Goal: Information Seeking & Learning: Learn about a topic

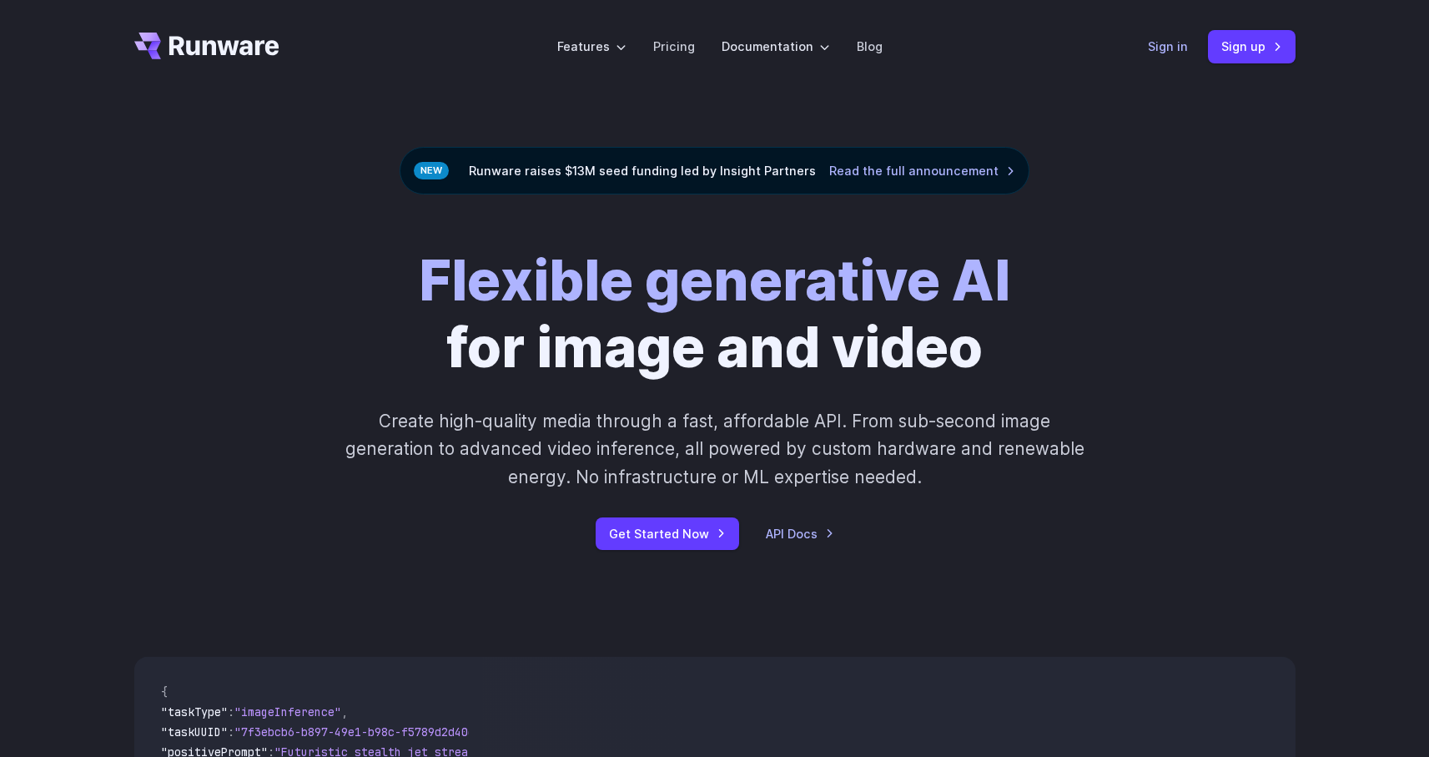
click at [1151, 48] on link "Sign in" at bounding box center [1168, 46] width 40 height 19
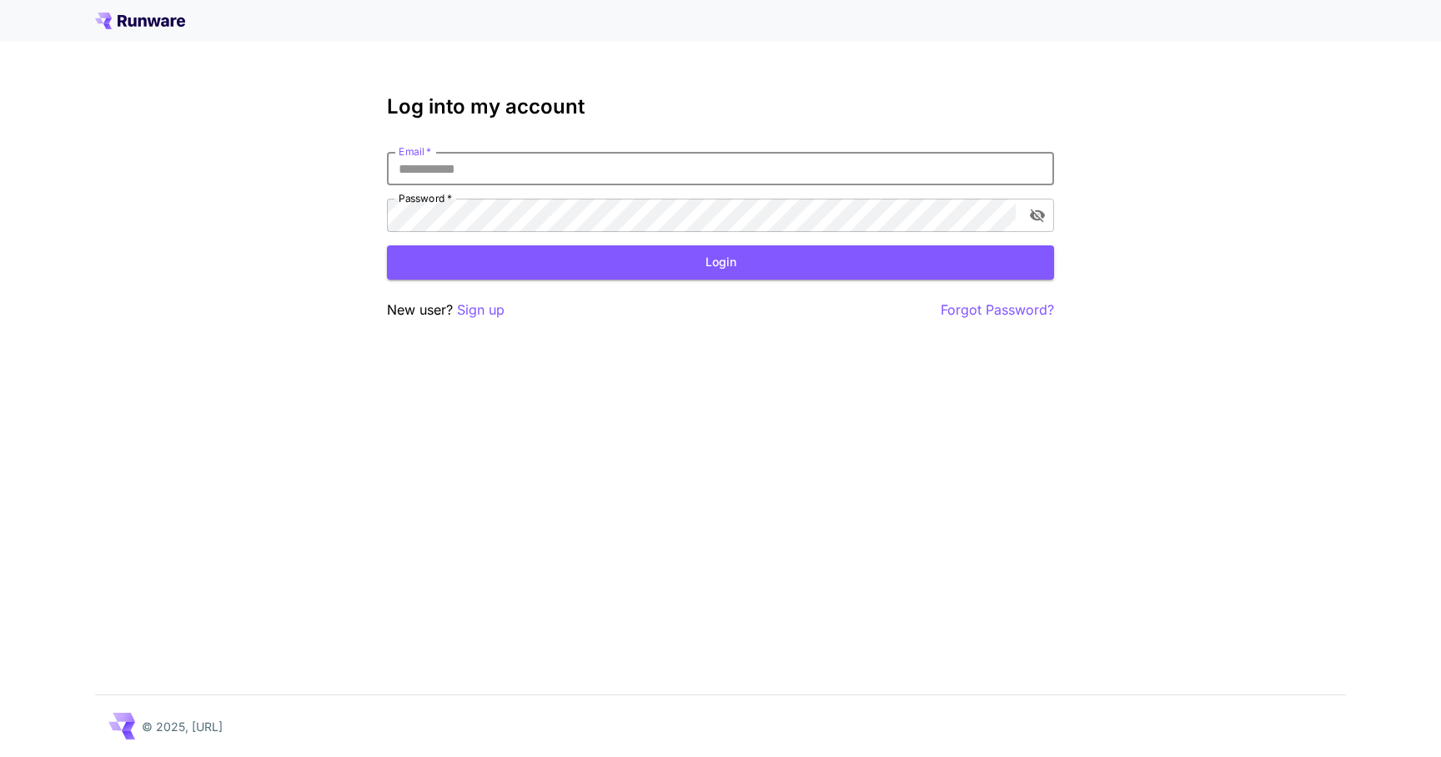
click at [606, 169] on input "Email   *" at bounding box center [720, 168] width 667 height 33
click at [625, 184] on input "Email   *" at bounding box center [720, 168] width 667 height 33
click at [627, 176] on input "Email   *" at bounding box center [720, 168] width 667 height 33
type input "**********"
click button "Login" at bounding box center [720, 262] width 667 height 34
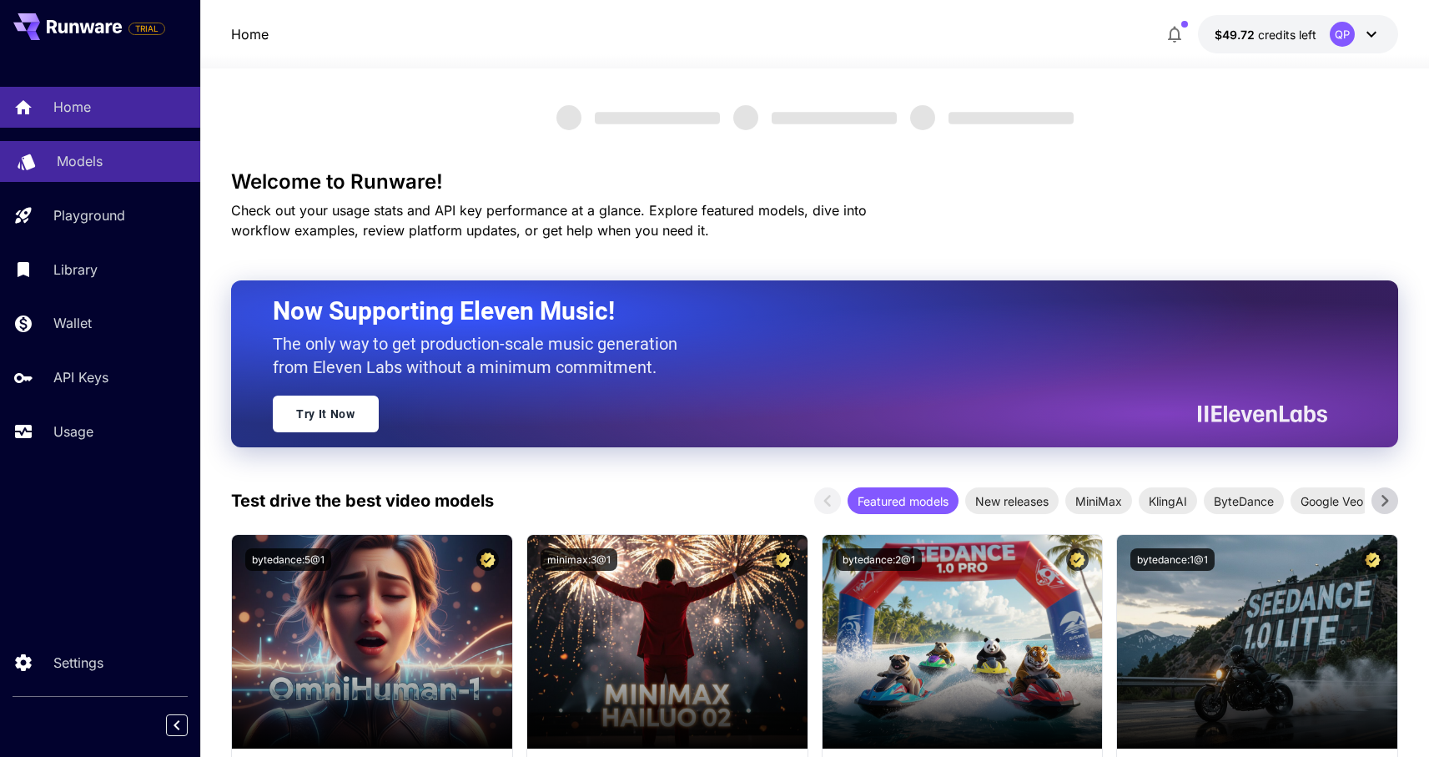
click at [131, 158] on div "Models" at bounding box center [122, 161] width 130 height 20
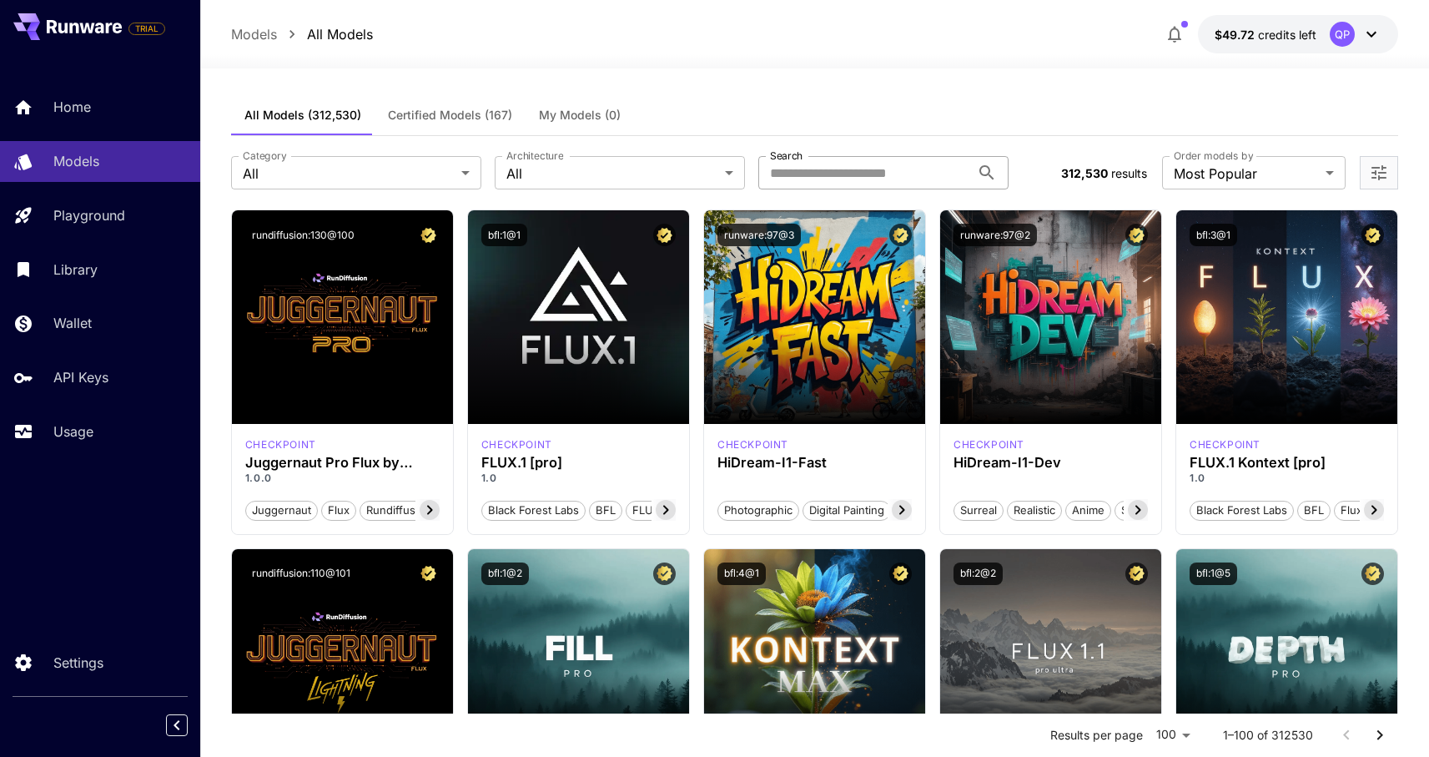
click at [809, 181] on input "Search" at bounding box center [864, 172] width 212 height 33
click at [807, 182] on input "Search" at bounding box center [864, 172] width 212 height 33
type input "*******"
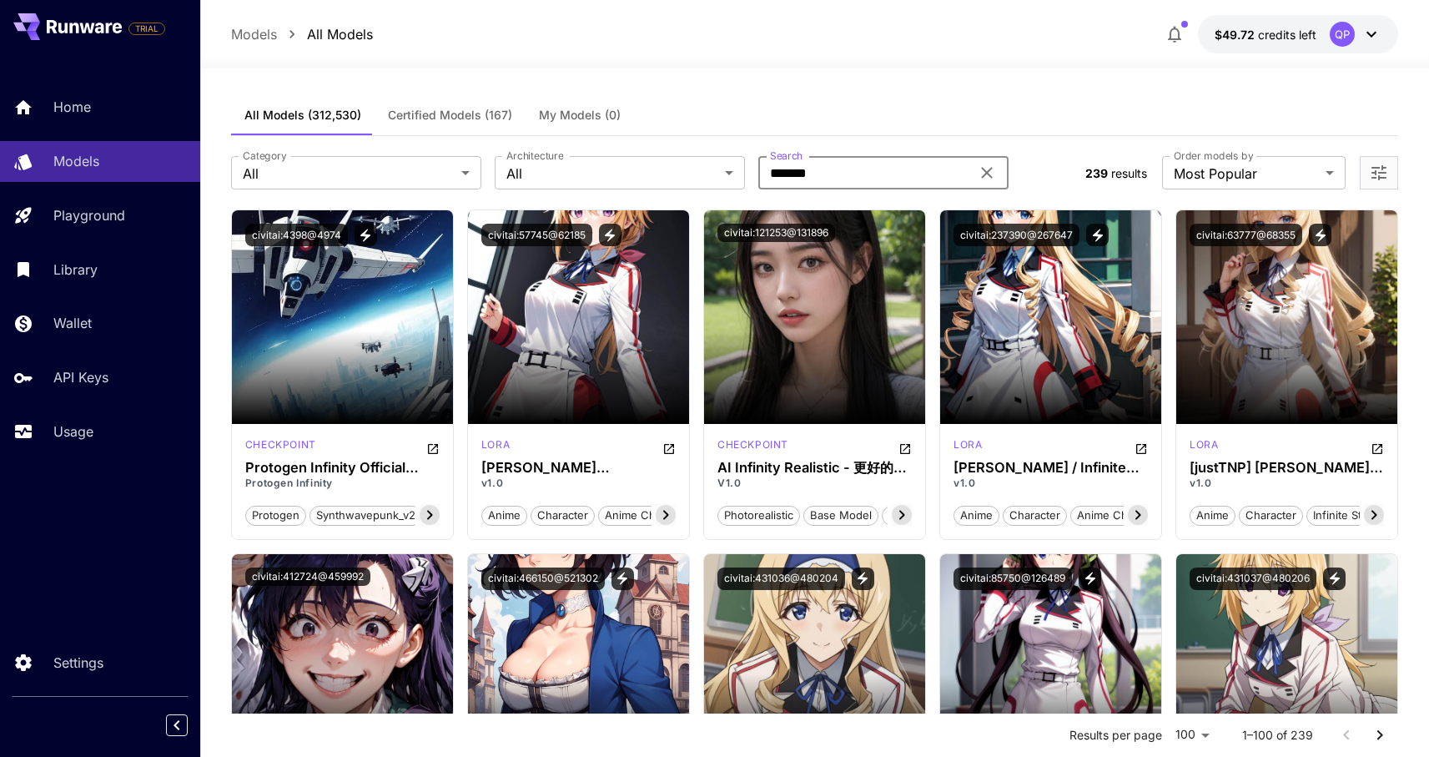
click at [461, 115] on span "Certified Models (167)" at bounding box center [450, 115] width 124 height 15
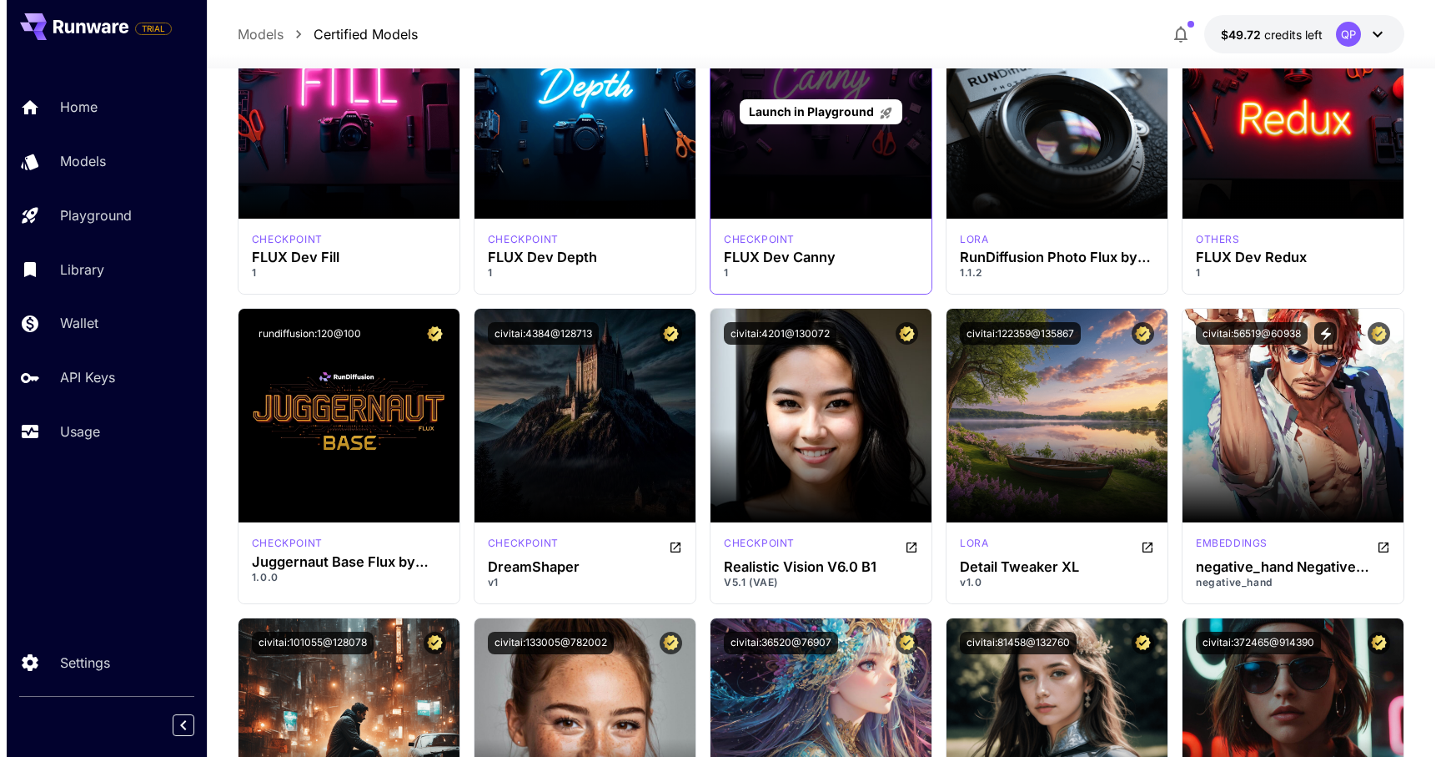
scroll to position [1149, 0]
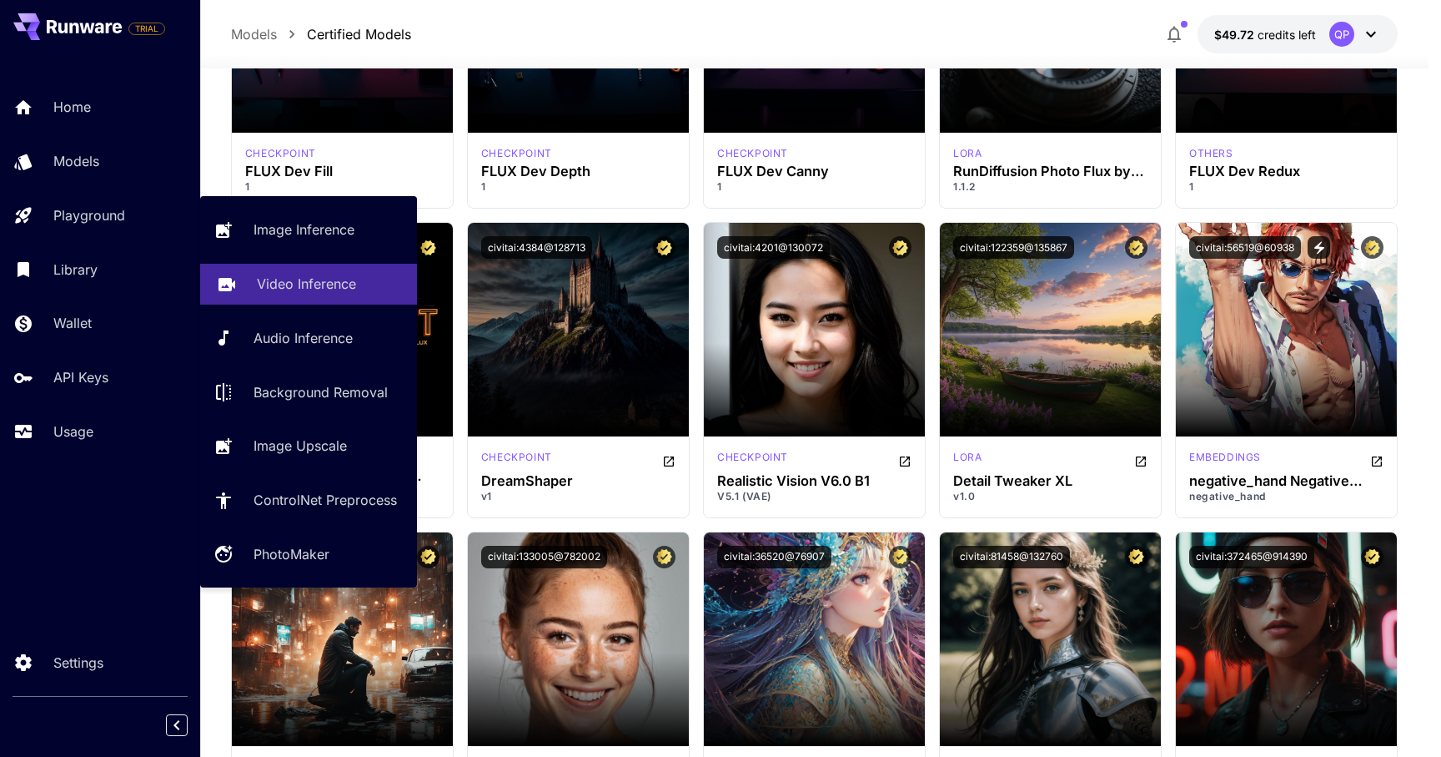
click at [279, 294] on link "Video Inference" at bounding box center [308, 284] width 217 height 41
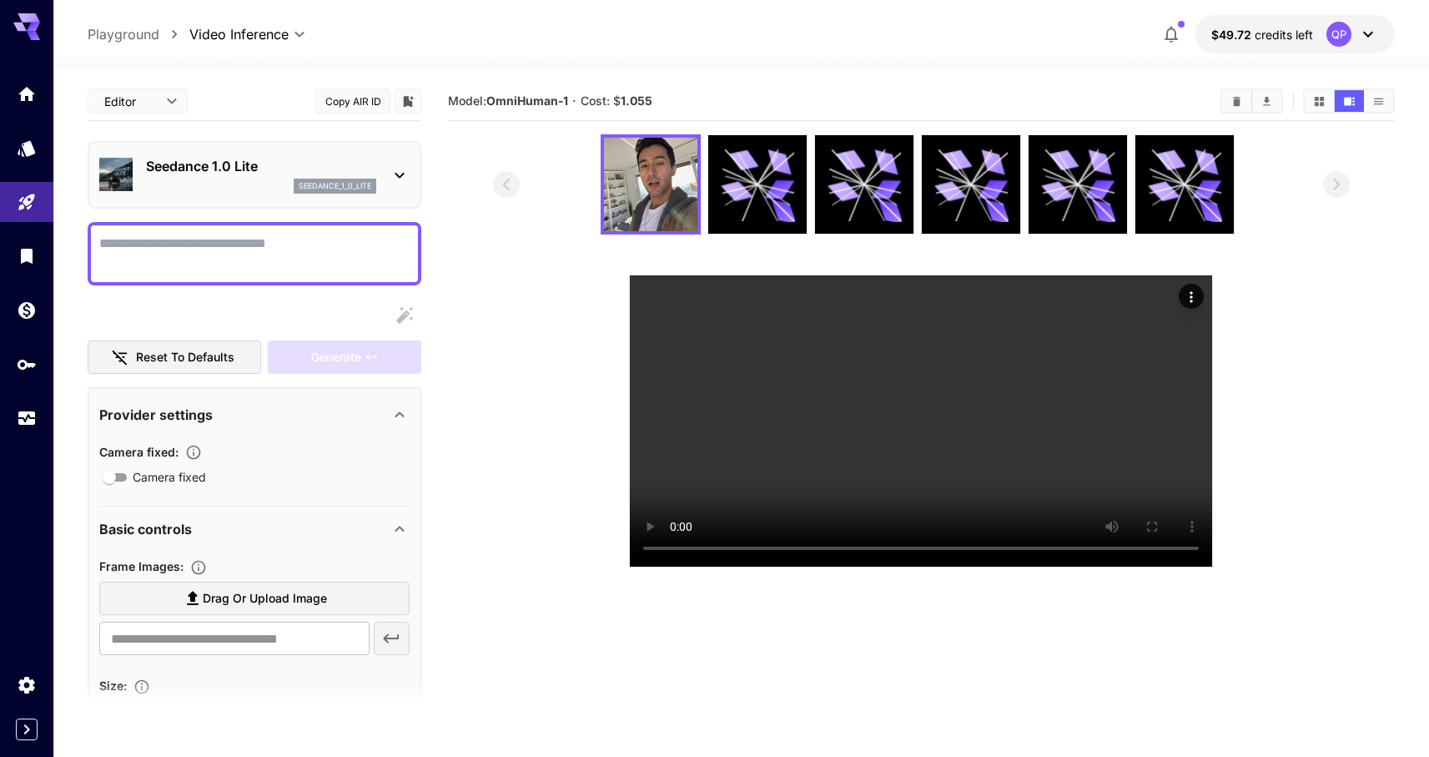
click at [260, 178] on div "Seedance 1.0 Lite seedance_1_0_lite" at bounding box center [261, 175] width 230 height 38
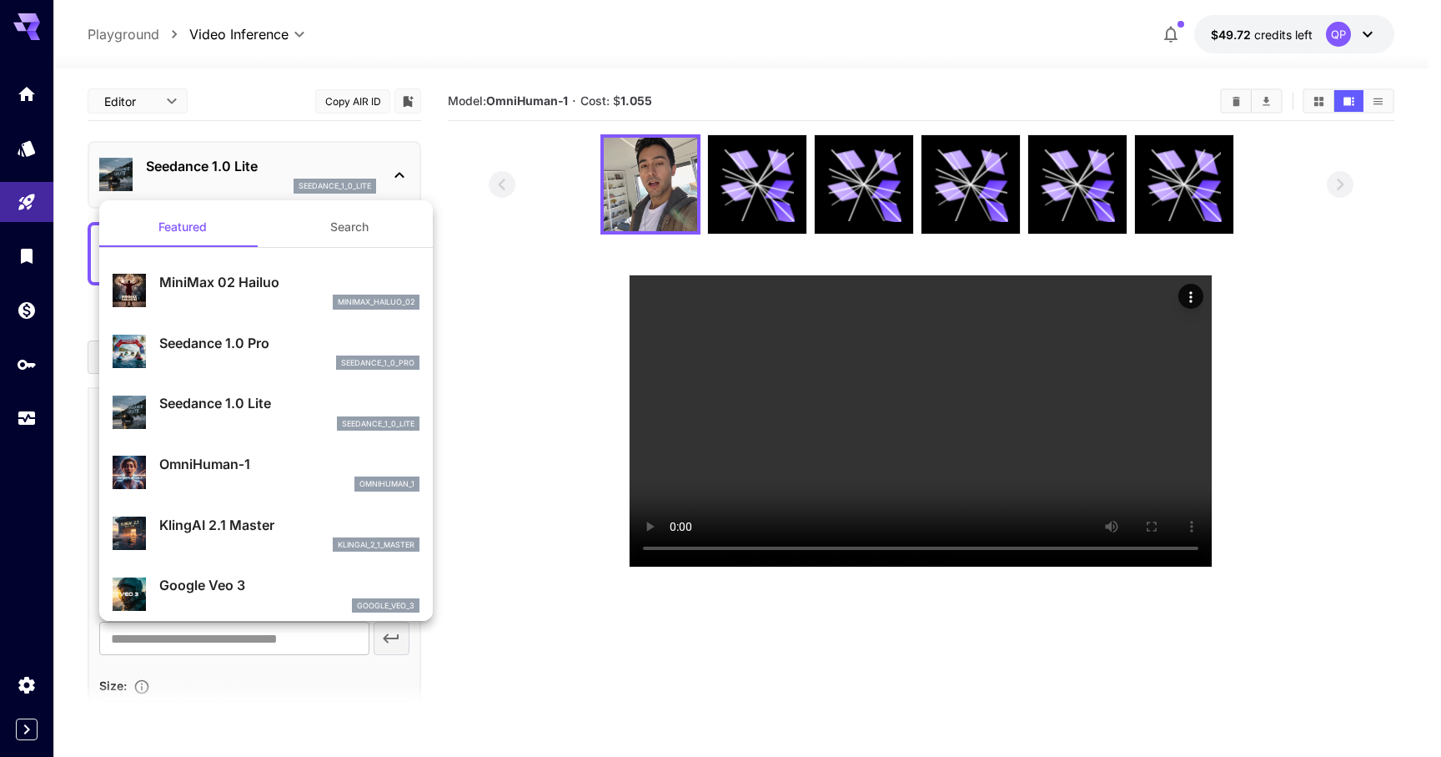
scroll to position [10, 0]
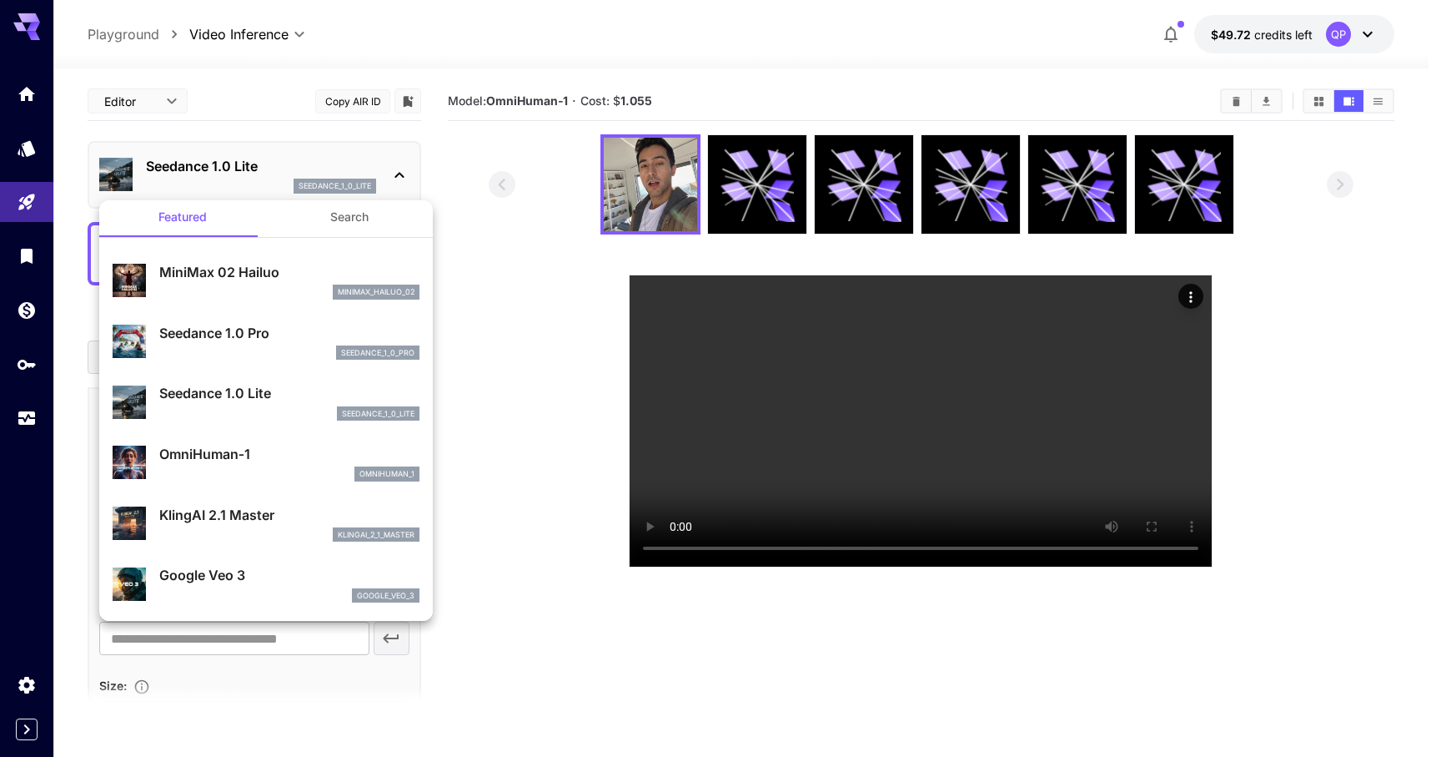
click at [346, 194] on div at bounding box center [720, 378] width 1441 height 757
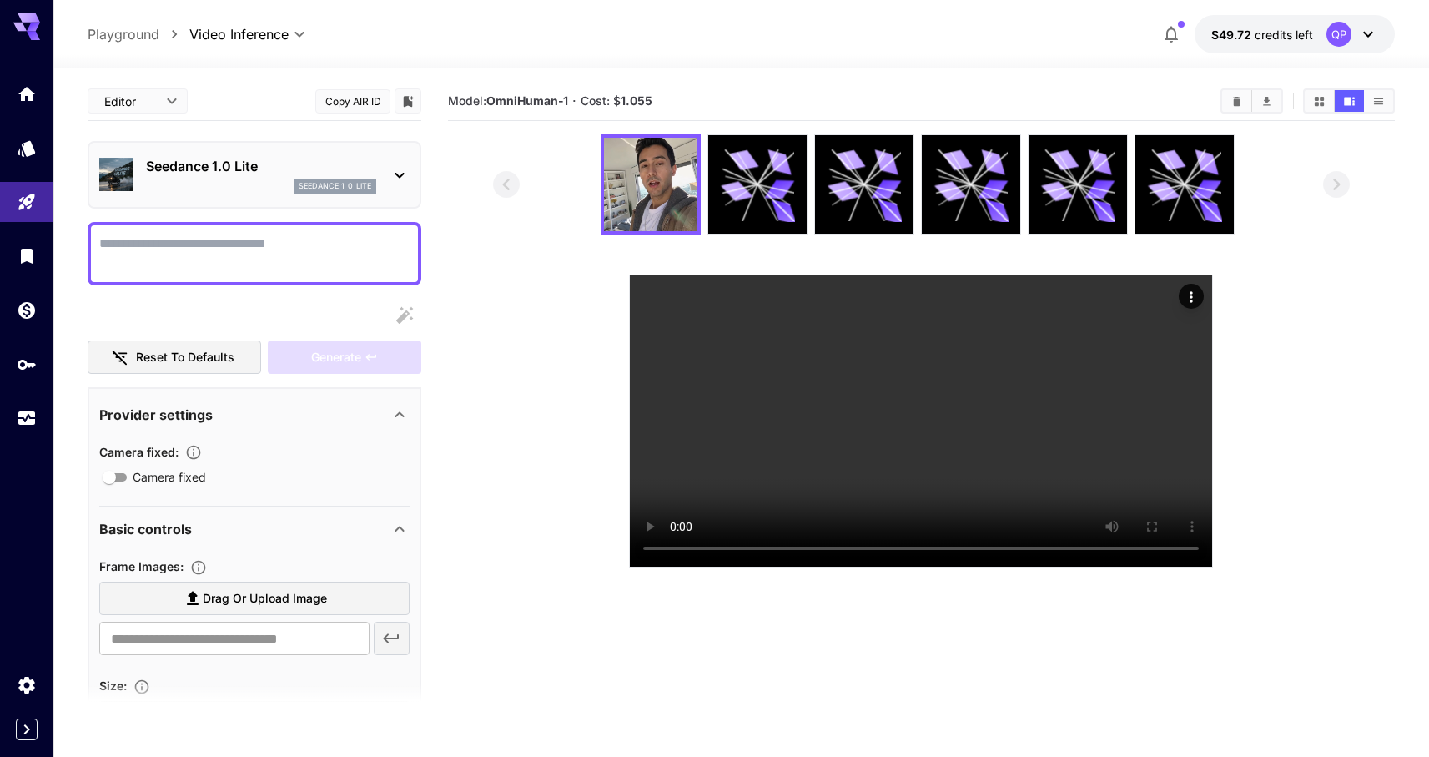
click at [159, 173] on p "Seedance 1.0 Lite" at bounding box center [261, 166] width 230 height 20
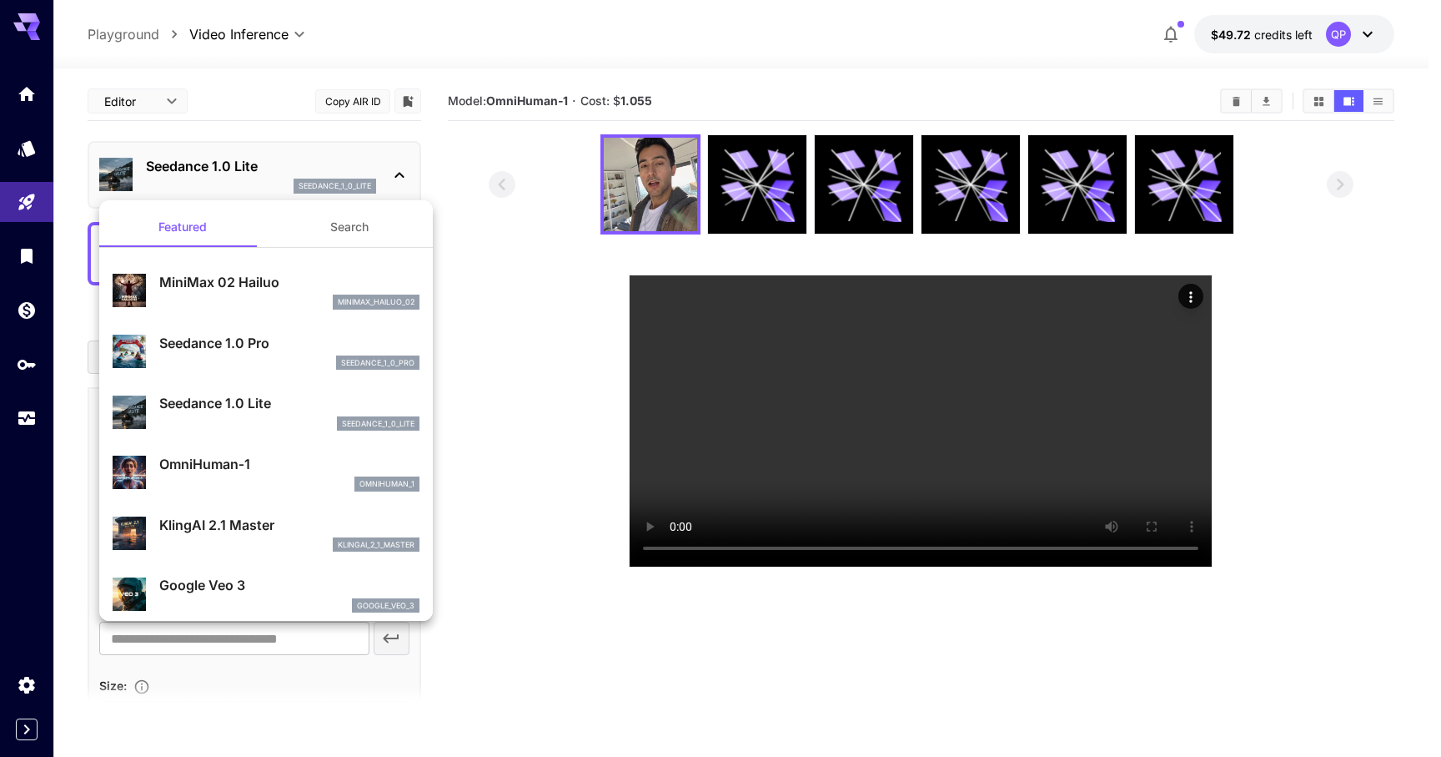
click at [306, 219] on button "Search" at bounding box center [349, 227] width 167 height 40
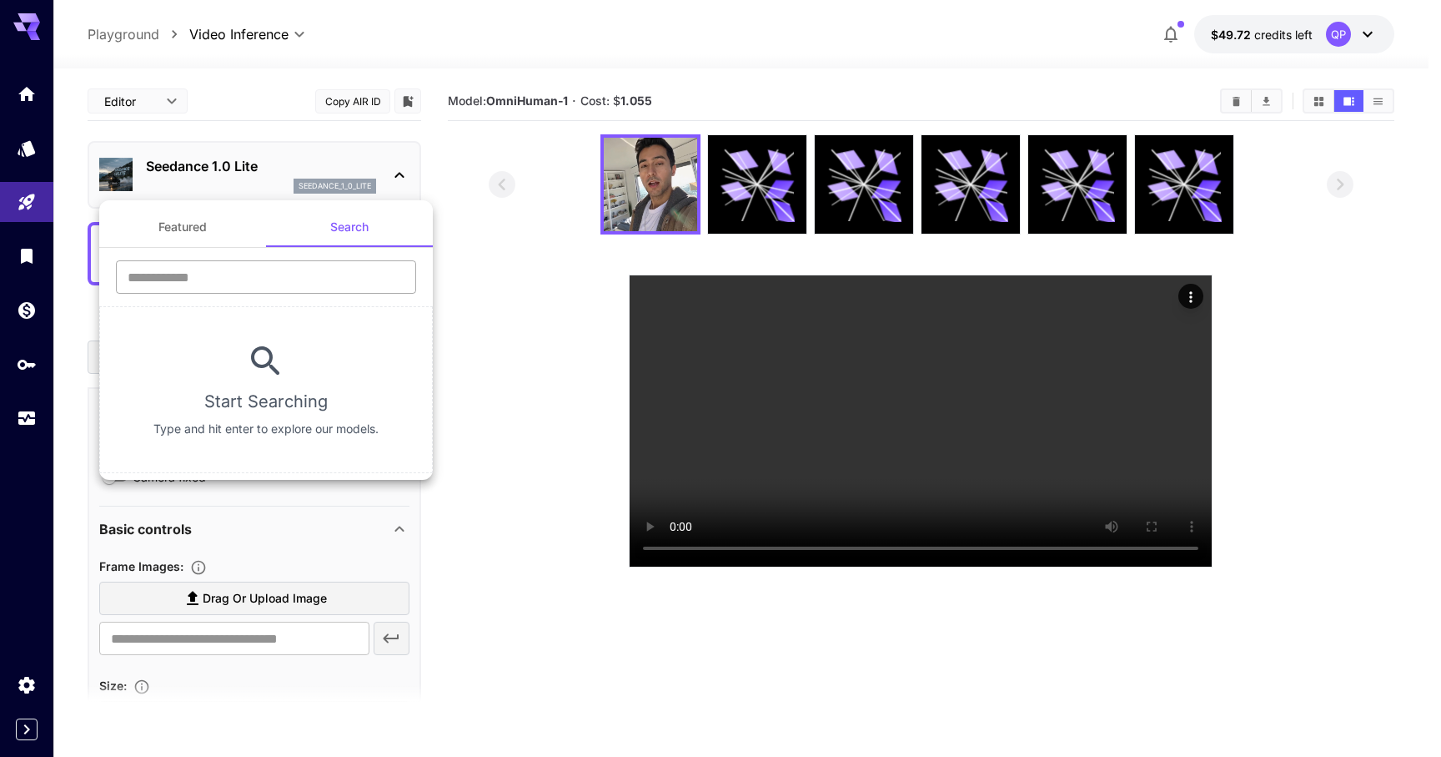
click at [274, 294] on div "​" at bounding box center [266, 283] width 334 height 46
click at [277, 287] on input "text" at bounding box center [266, 276] width 300 height 33
click at [278, 286] on input "*******" at bounding box center [266, 276] width 300 height 33
type input "*"
type input "****"
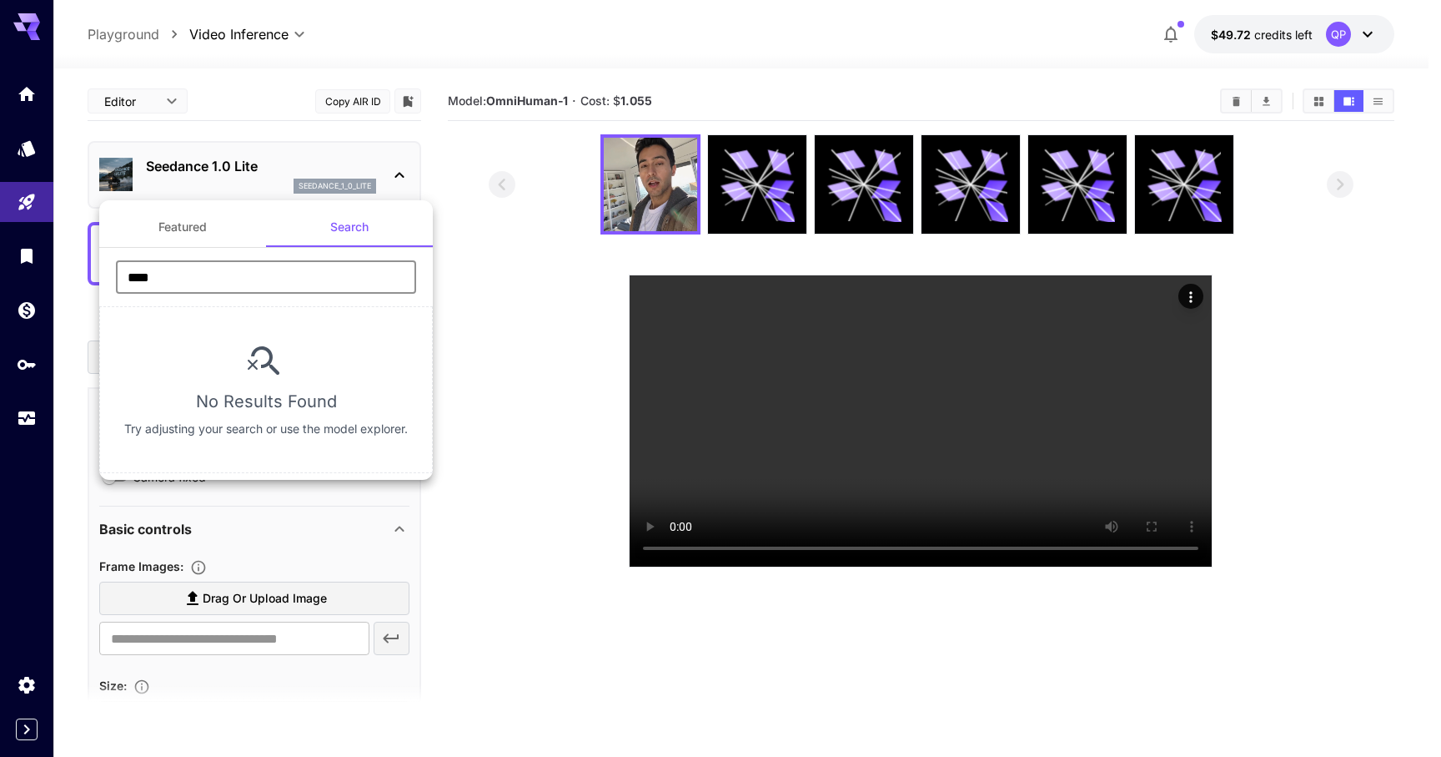
drag, startPoint x: 241, startPoint y: 39, endPoint x: 233, endPoint y: 81, distance: 42.5
click at [241, 41] on div at bounding box center [720, 378] width 1441 height 757
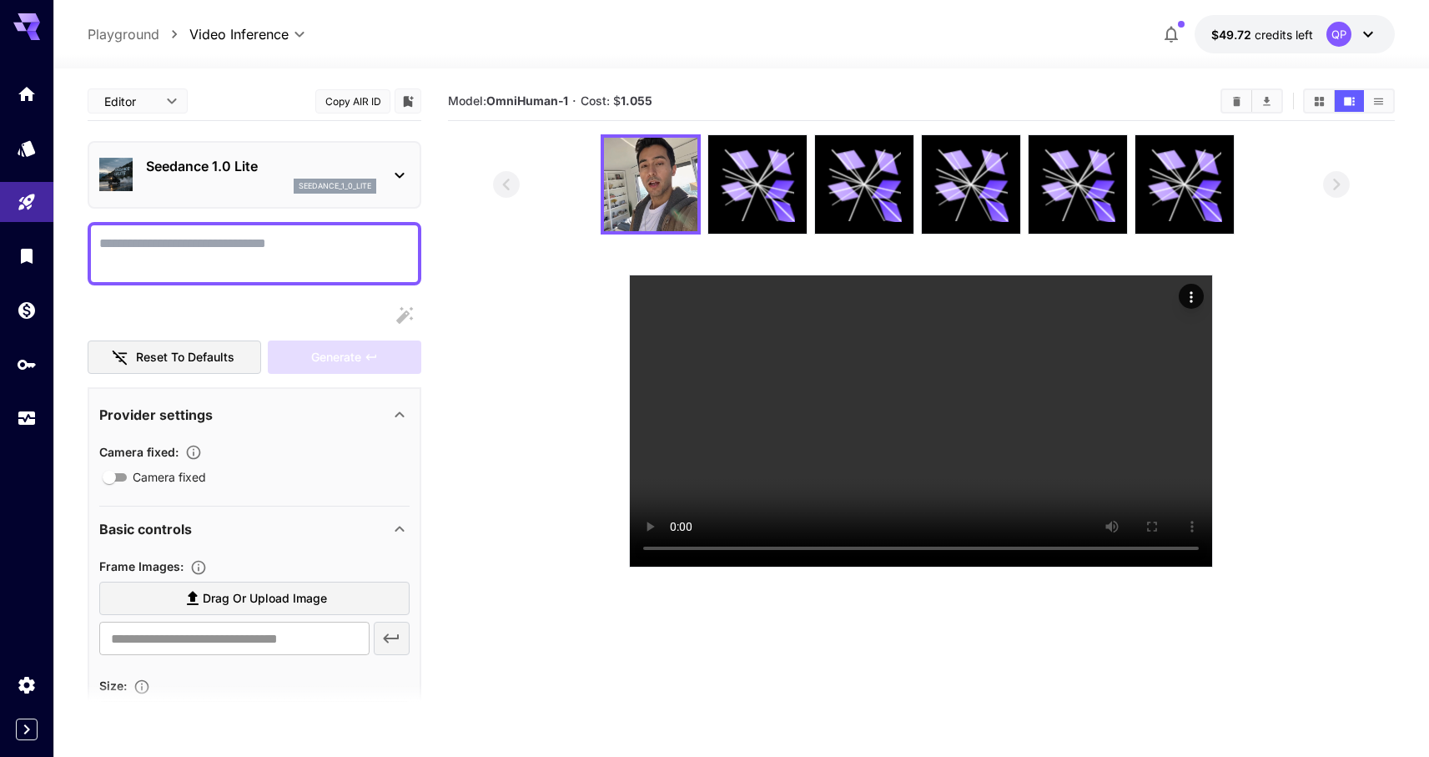
click at [238, 173] on p "Seedance 1.0 Lite" at bounding box center [261, 166] width 230 height 20
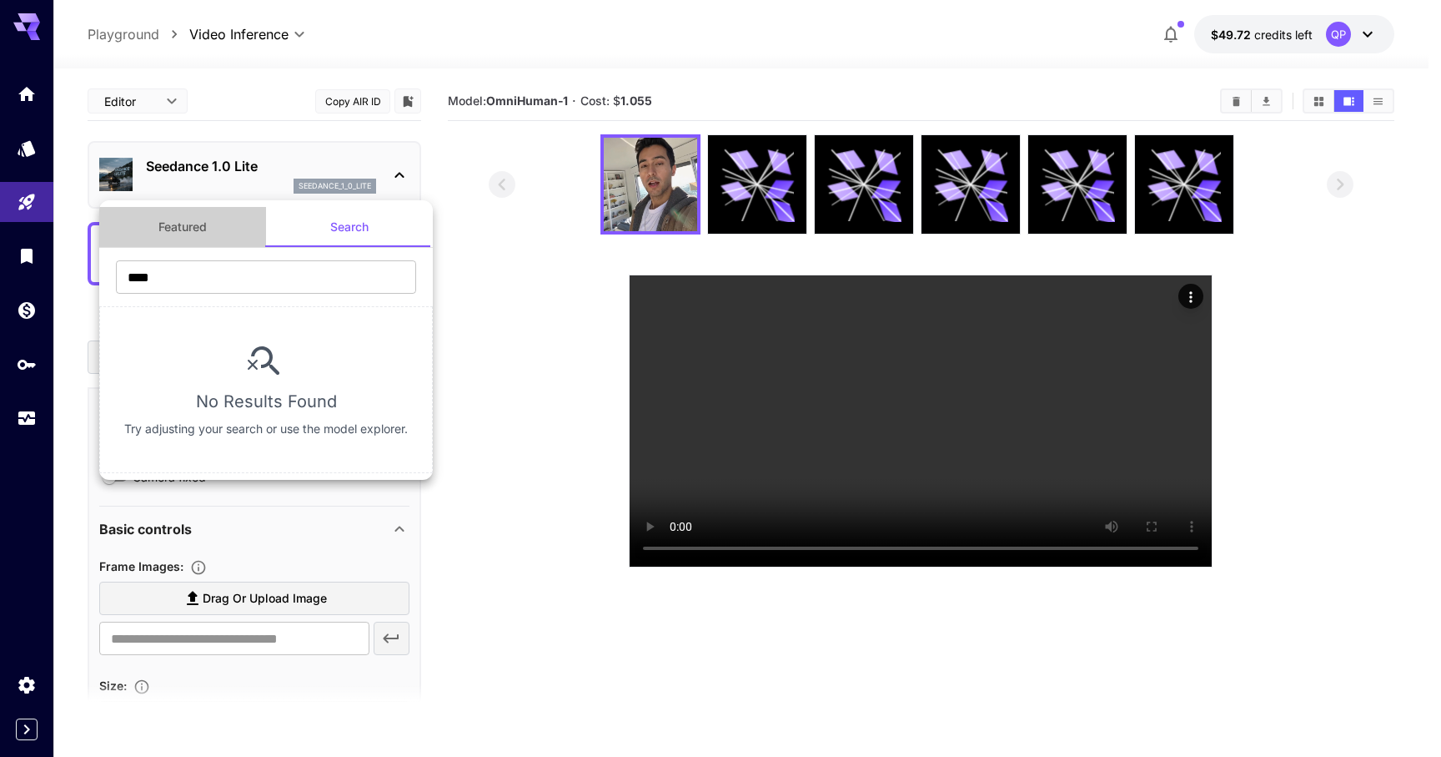
click at [179, 229] on button "Featured" at bounding box center [182, 227] width 167 height 40
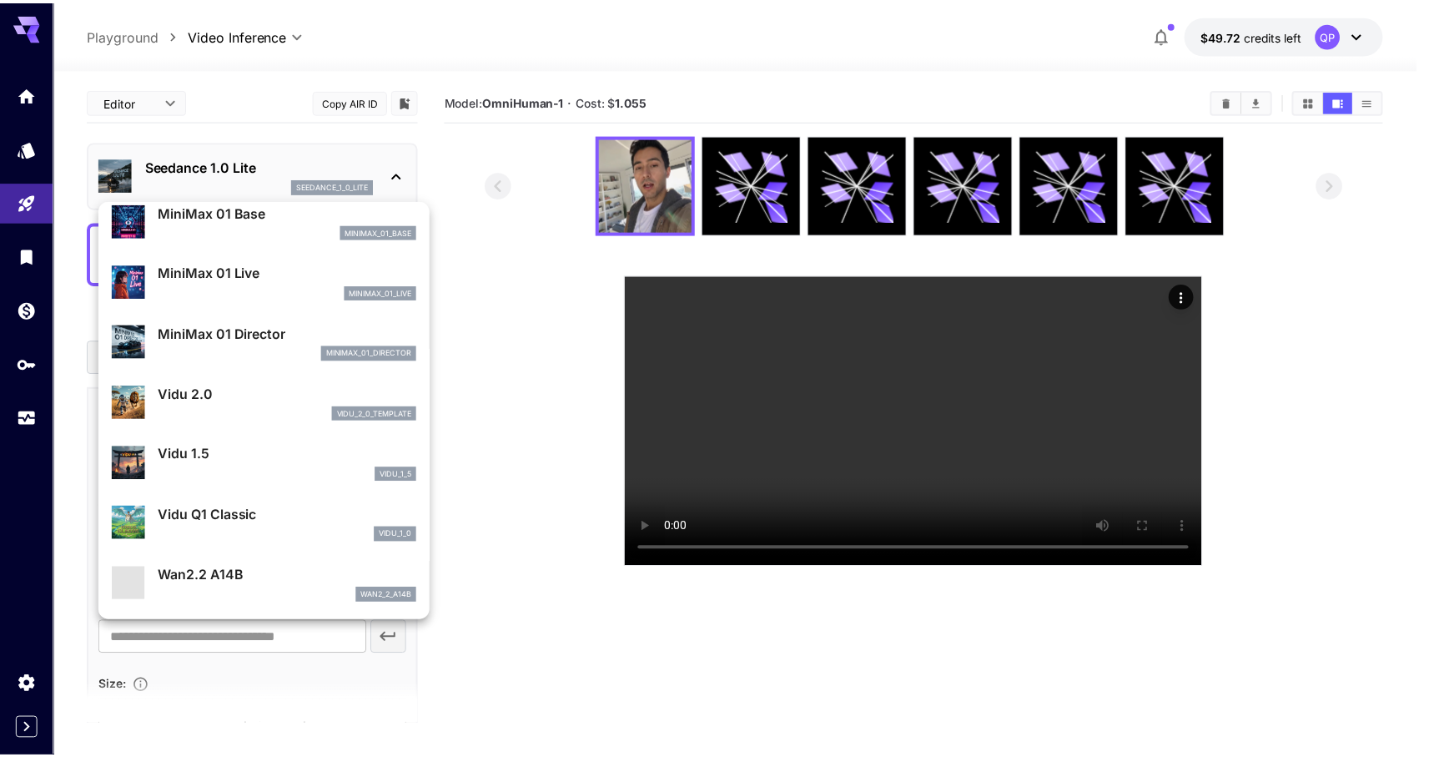
scroll to position [1350, 0]
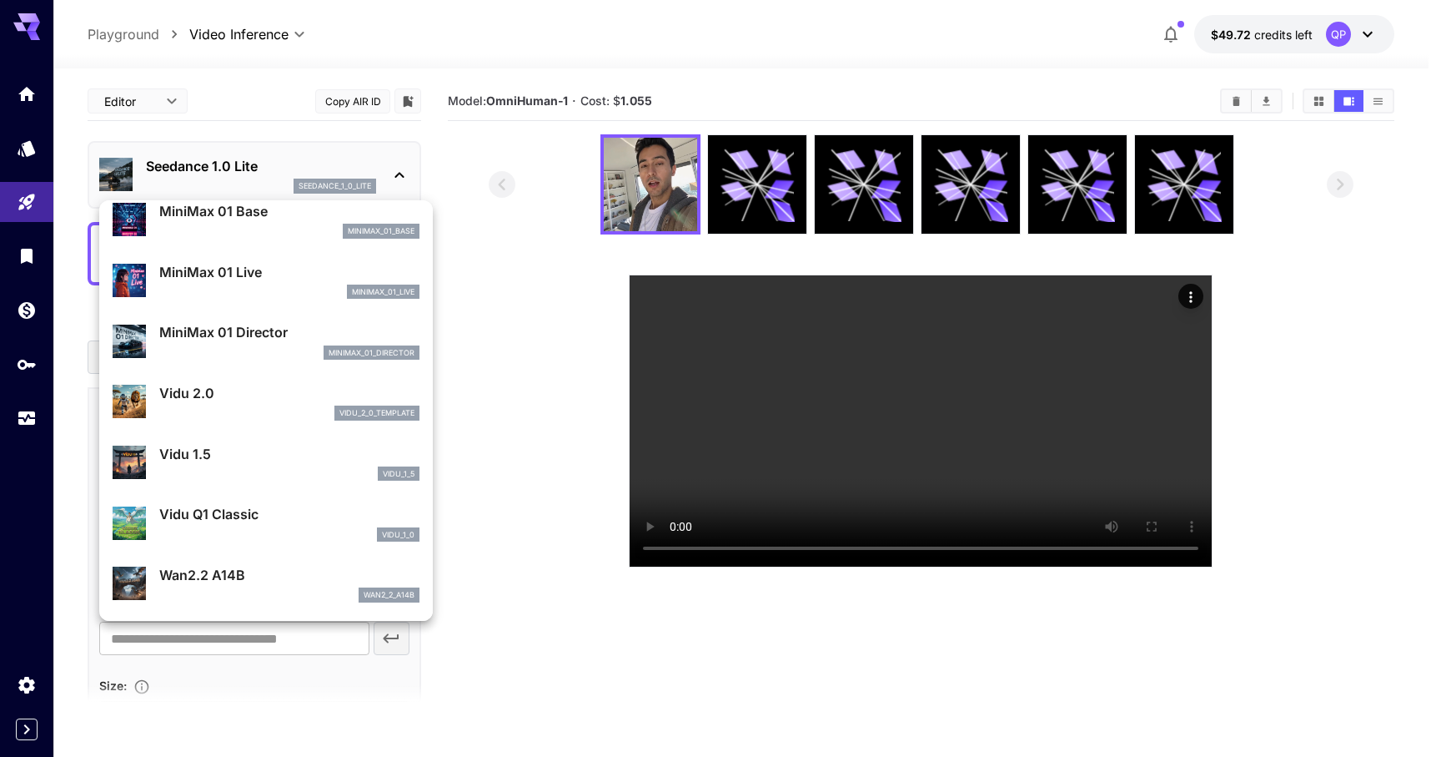
click at [1089, 51] on div at bounding box center [720, 378] width 1441 height 757
